Goal: Task Accomplishment & Management: Manage account settings

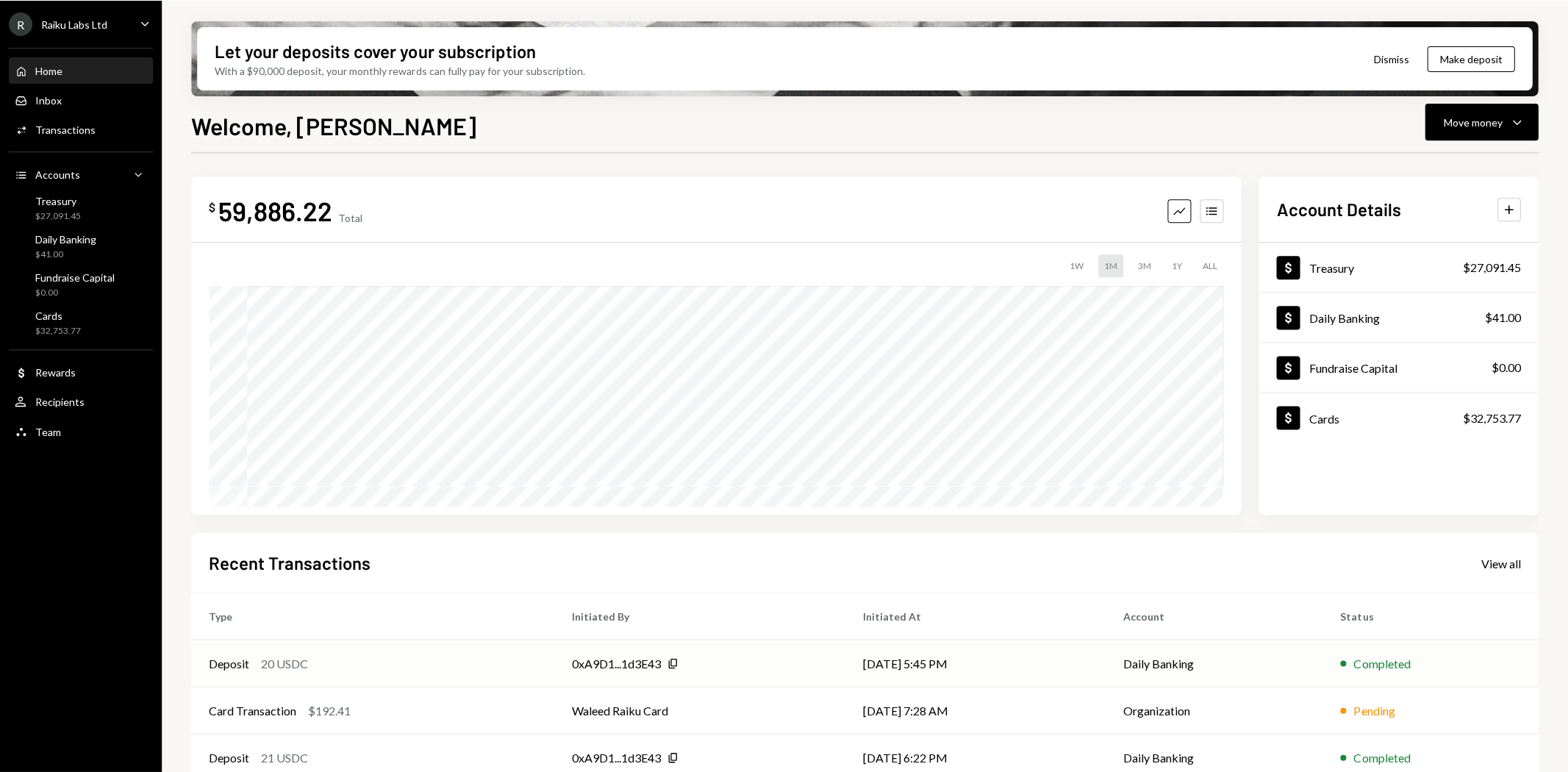
scroll to position [81, 0]
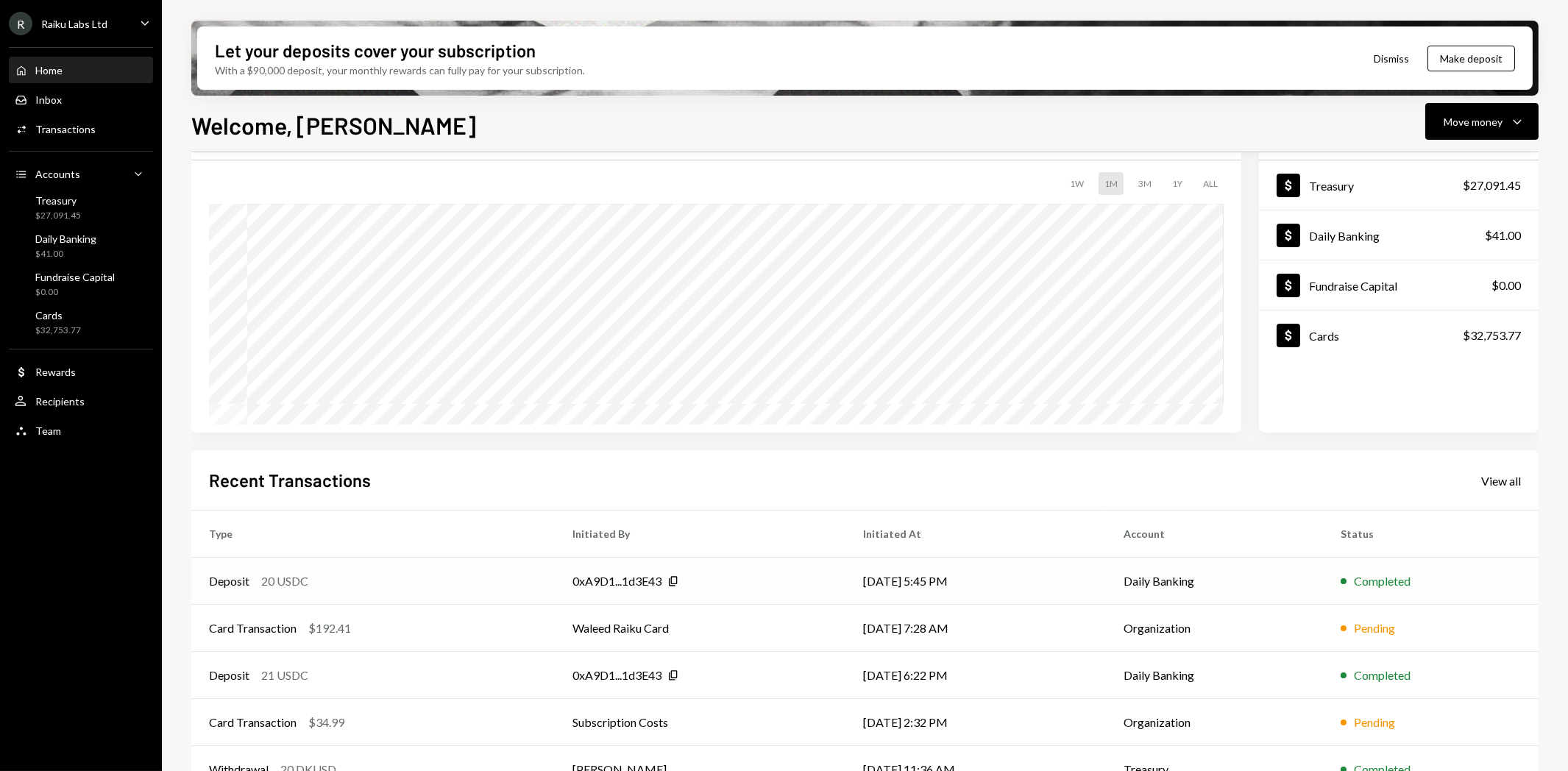
click at [607, 585] on div "0xA9D1...1d3E43" at bounding box center [617, 580] width 89 height 18
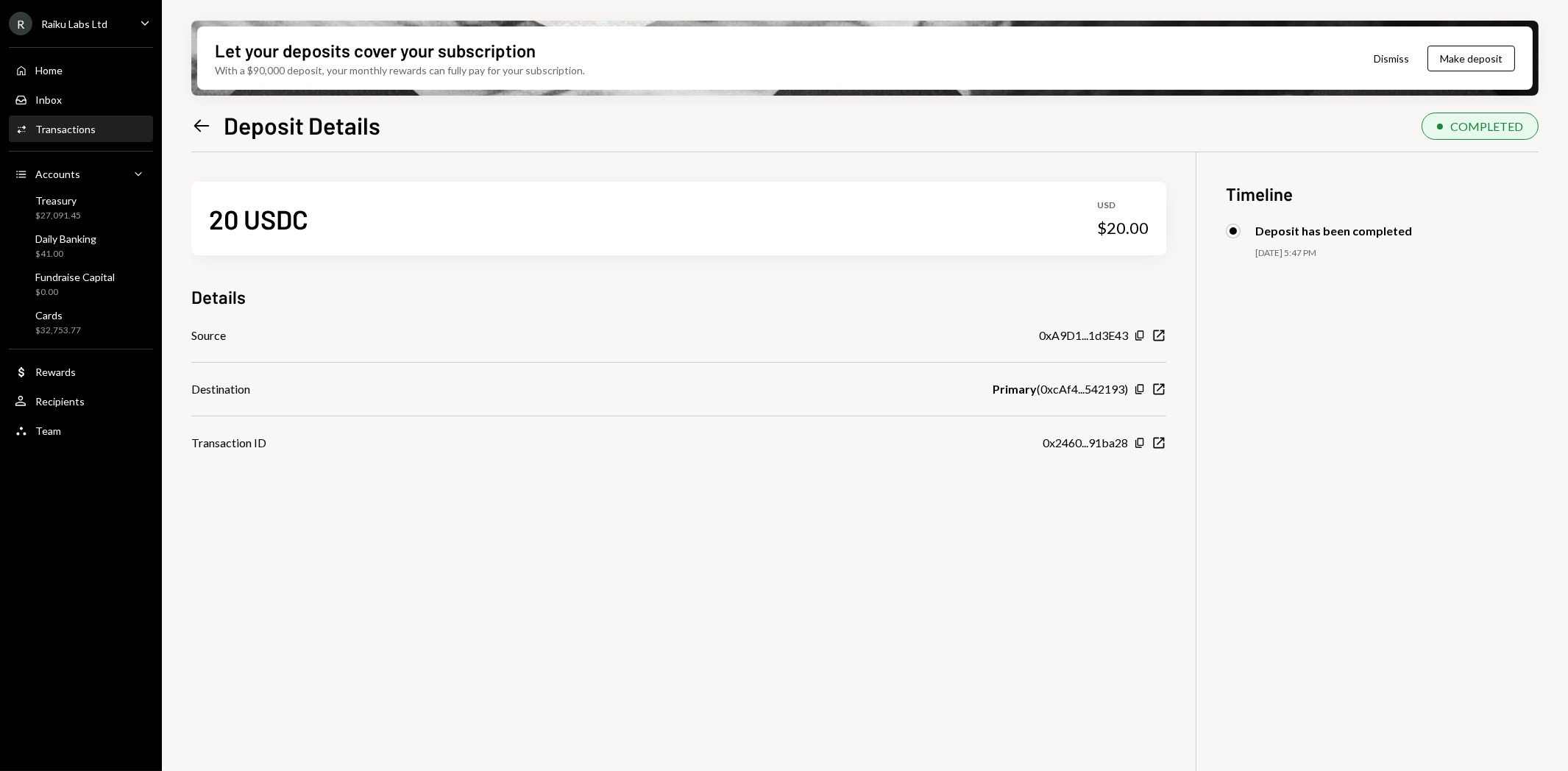
click at [95, 23] on div "Raiku Labs Ltd" at bounding box center [74, 24] width 67 height 13
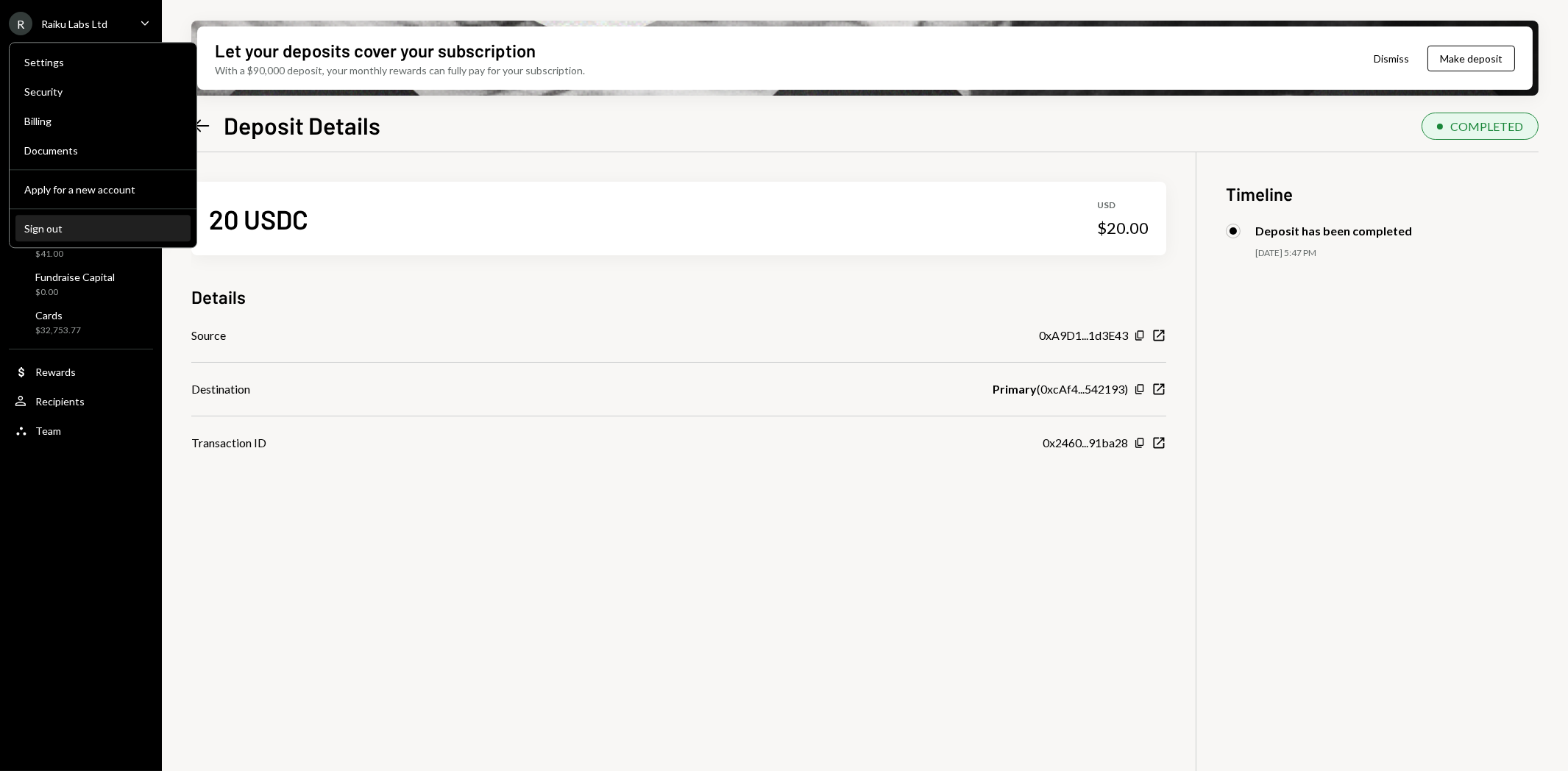
click at [39, 219] on button "Sign out" at bounding box center [103, 229] width 175 height 27
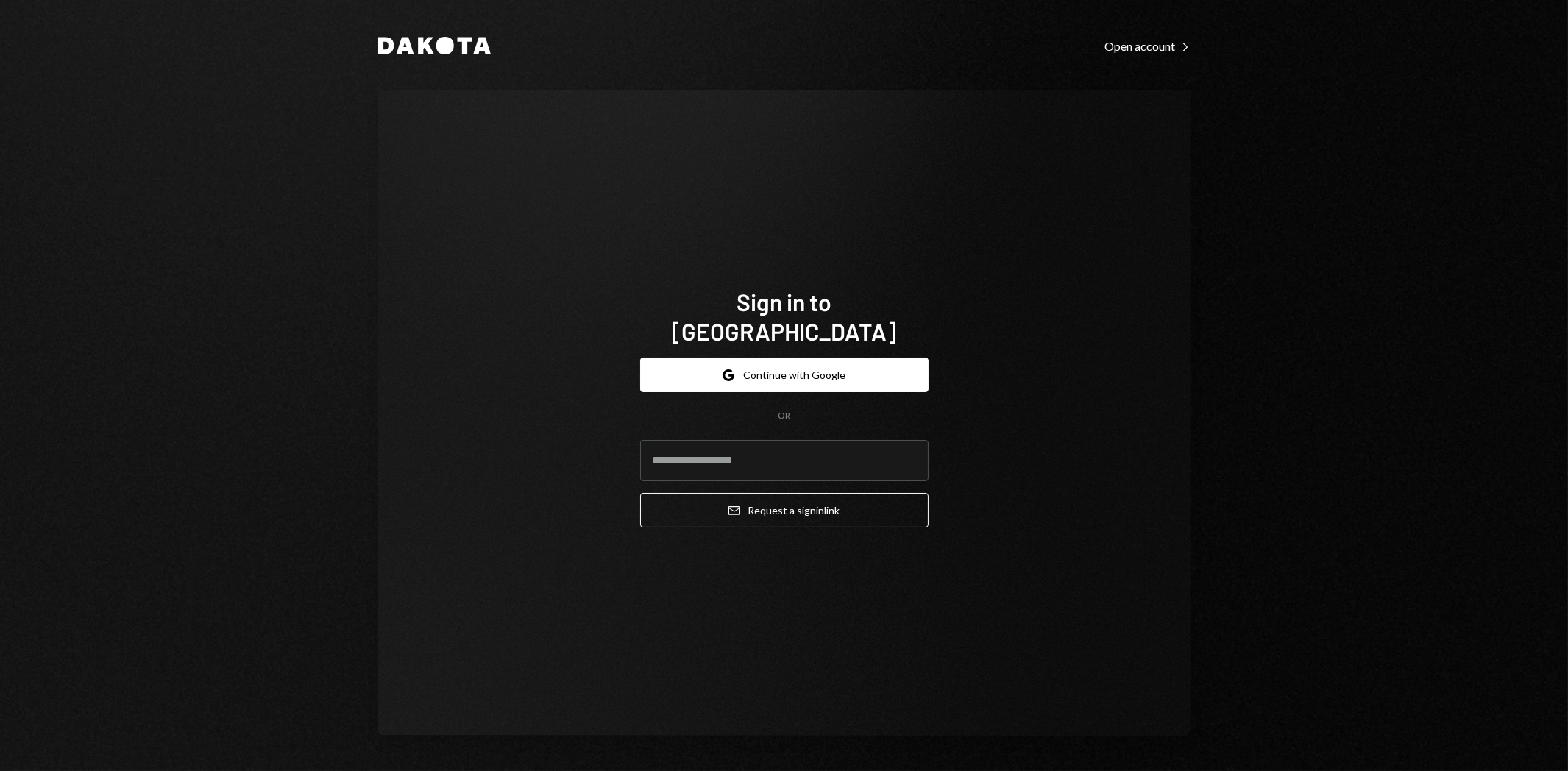
type input "**********"
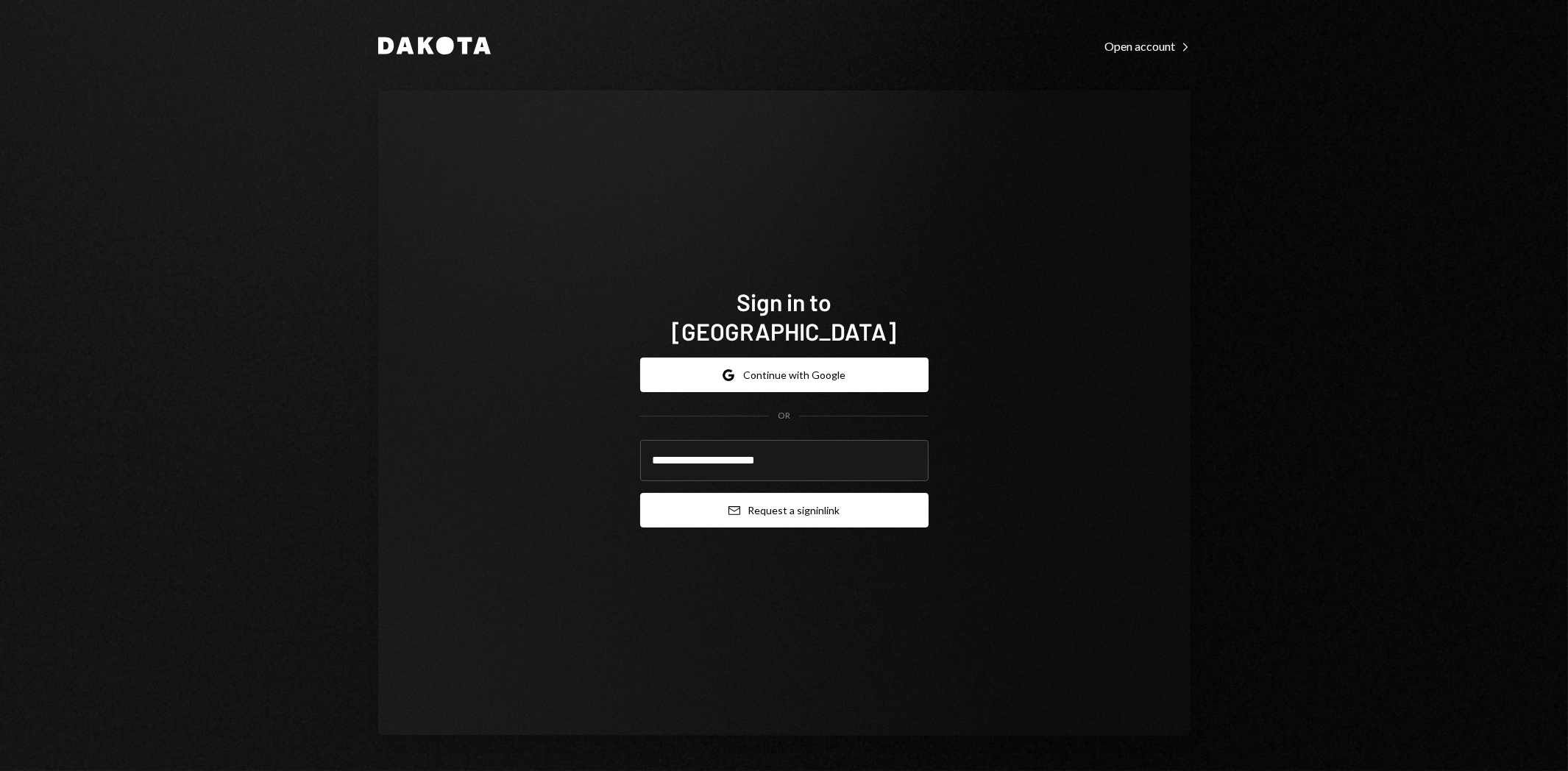
click at [795, 498] on button "Email Request a sign in link" at bounding box center [784, 509] width 288 height 34
